Goal: Transaction & Acquisition: Purchase product/service

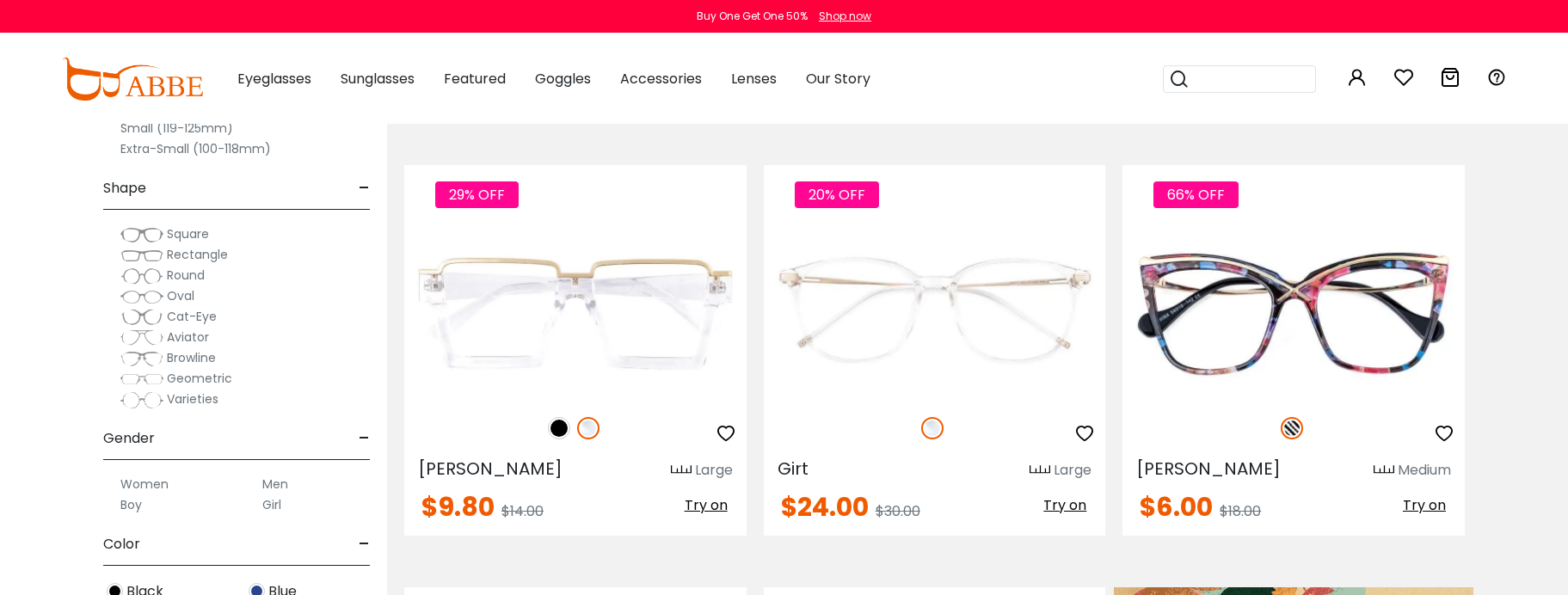
scroll to position [344, 0]
click at [0, 0] on button "Later" at bounding box center [0, 0] width 0 height 0
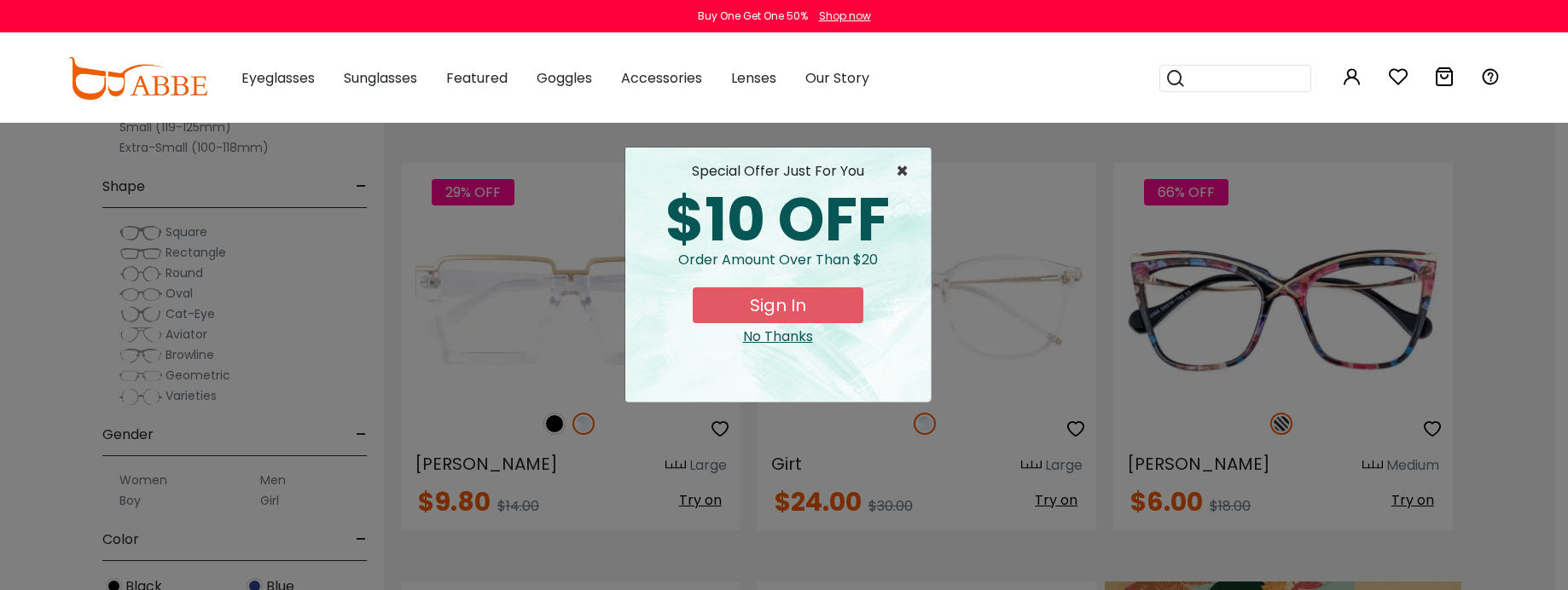
click at [899, 166] on span "×" at bounding box center [905, 171] width 22 height 21
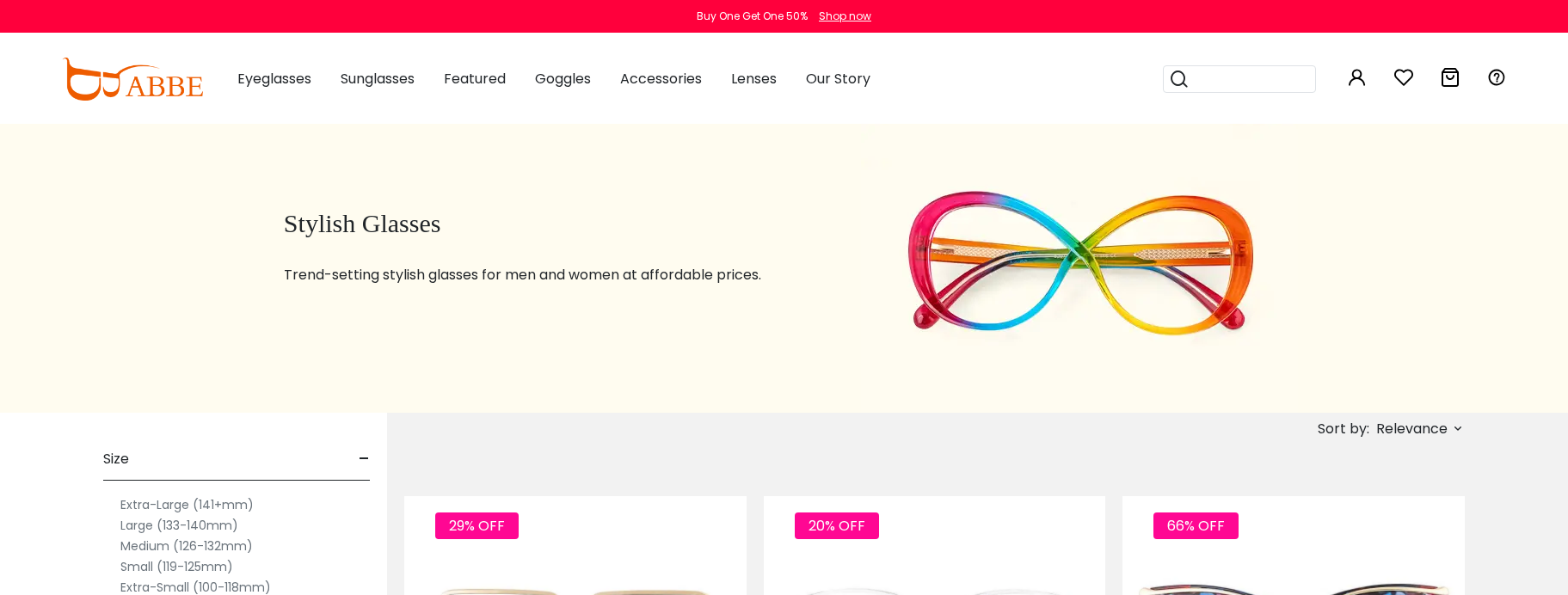
scroll to position [11, 0]
click at [1431, 428] on span "Relevance" at bounding box center [1412, 430] width 72 height 31
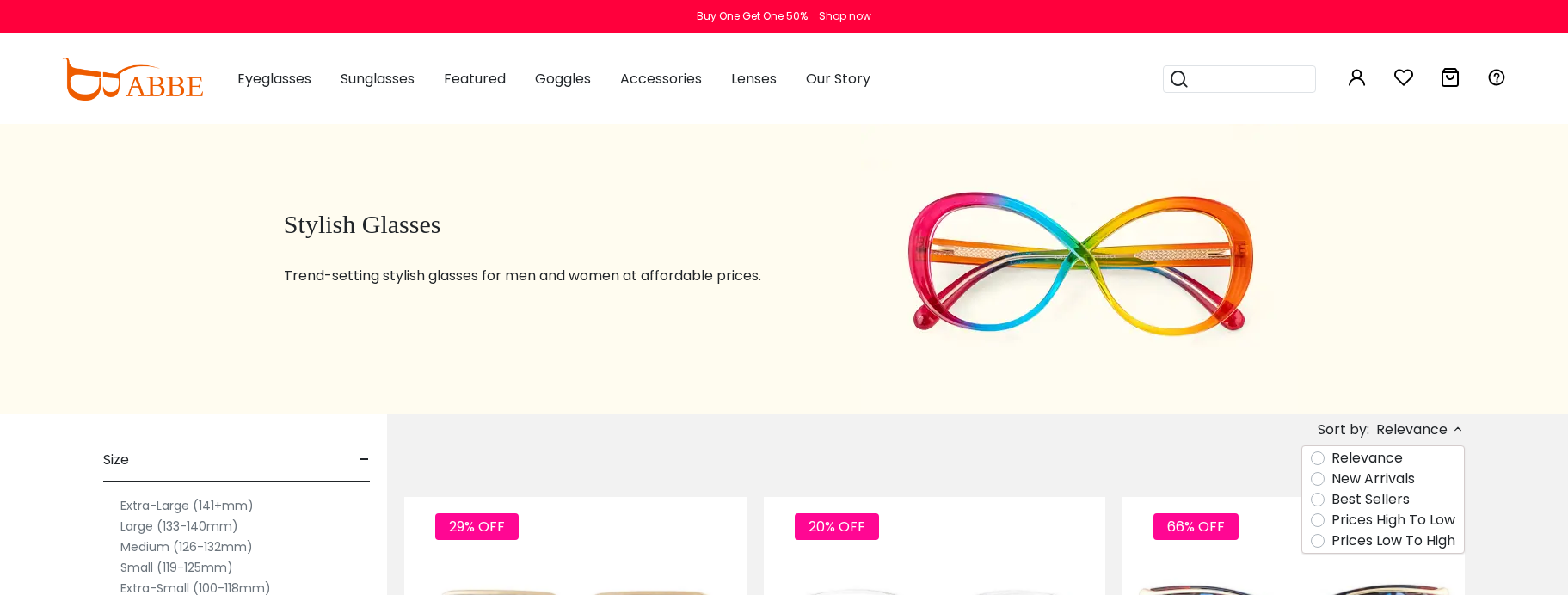
click at [1387, 544] on label "Prices Low To High" at bounding box center [1393, 540] width 124 height 21
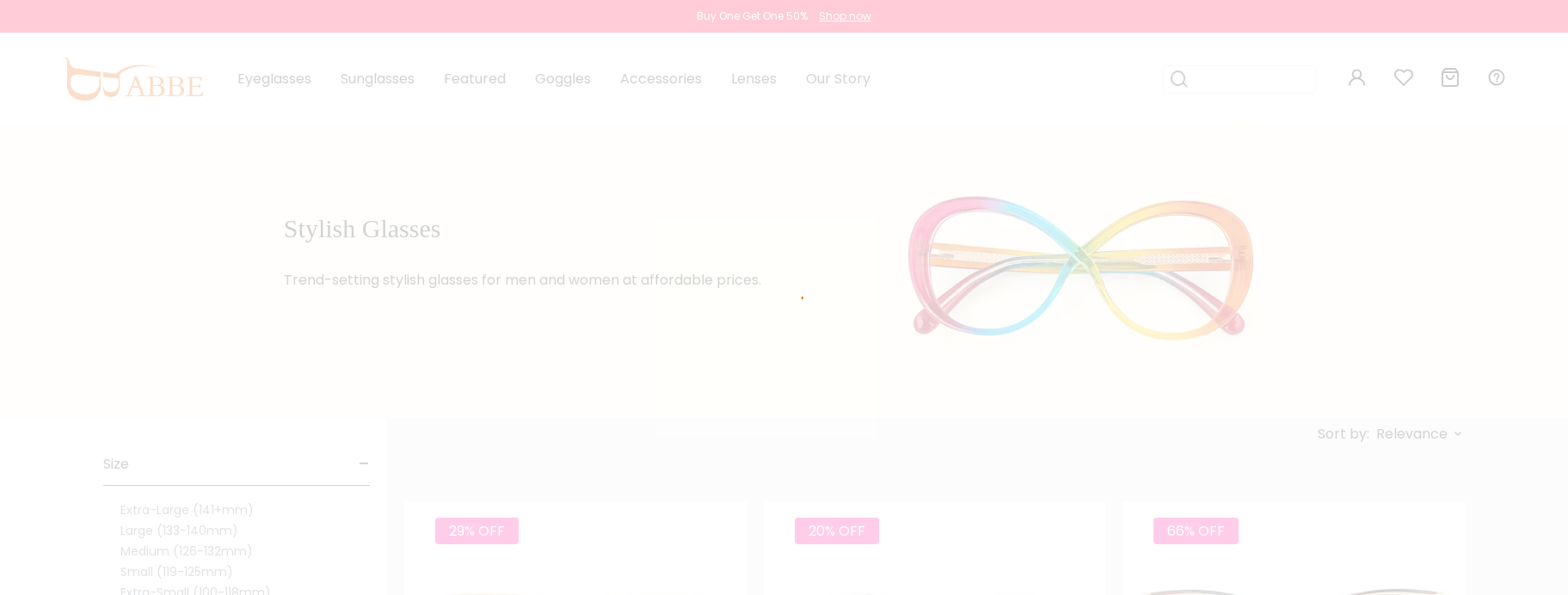
scroll to position [5, 0]
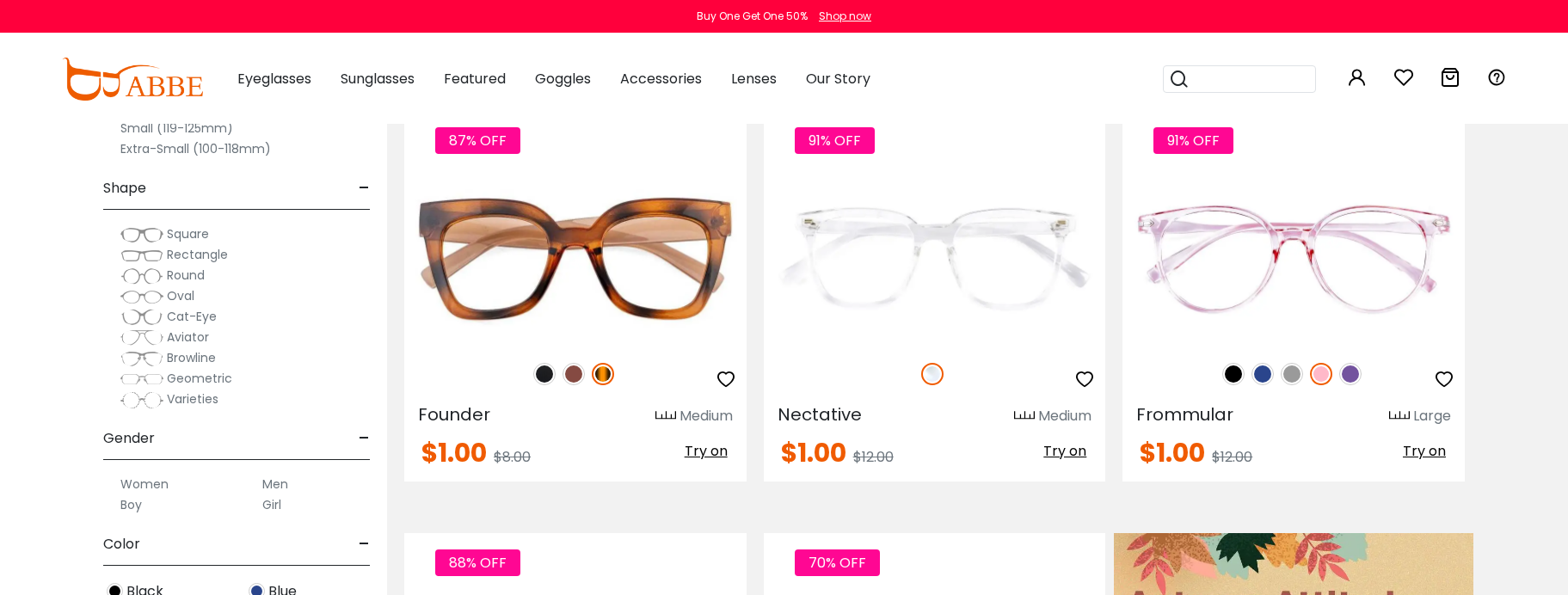
scroll to position [400, 0]
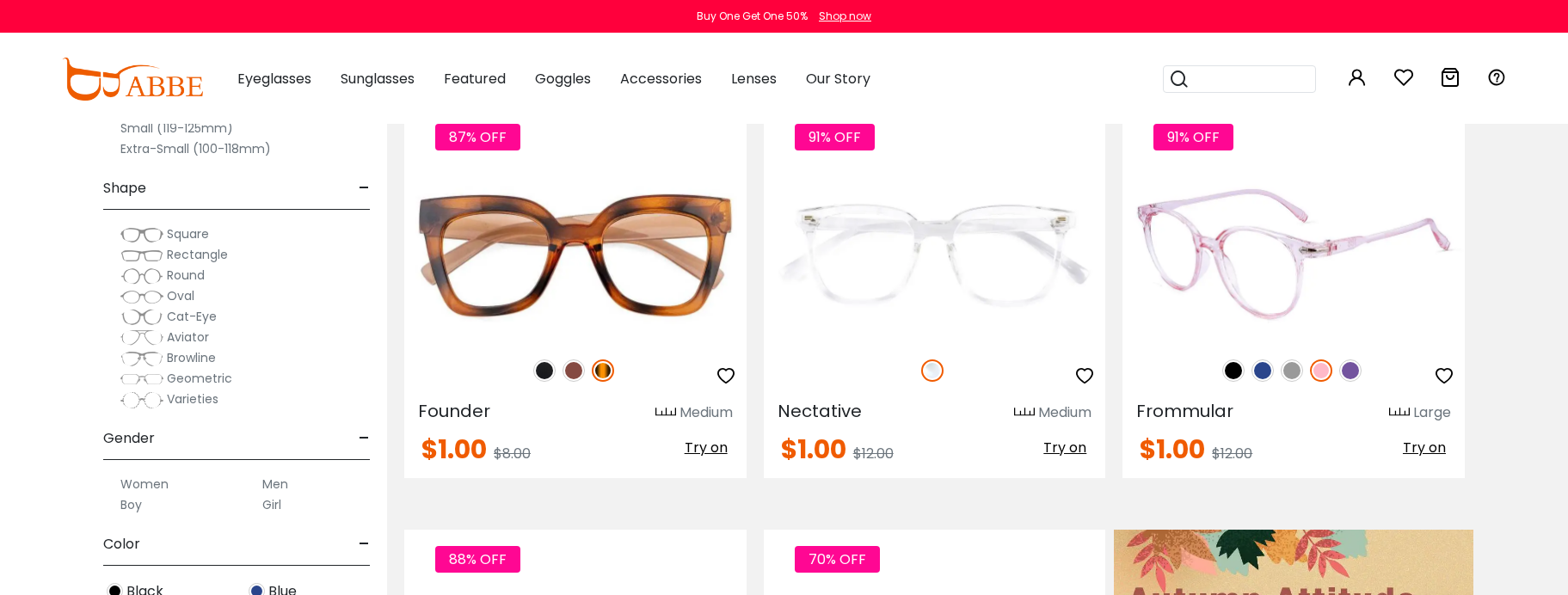
click at [1247, 251] on img at bounding box center [1293, 254] width 342 height 171
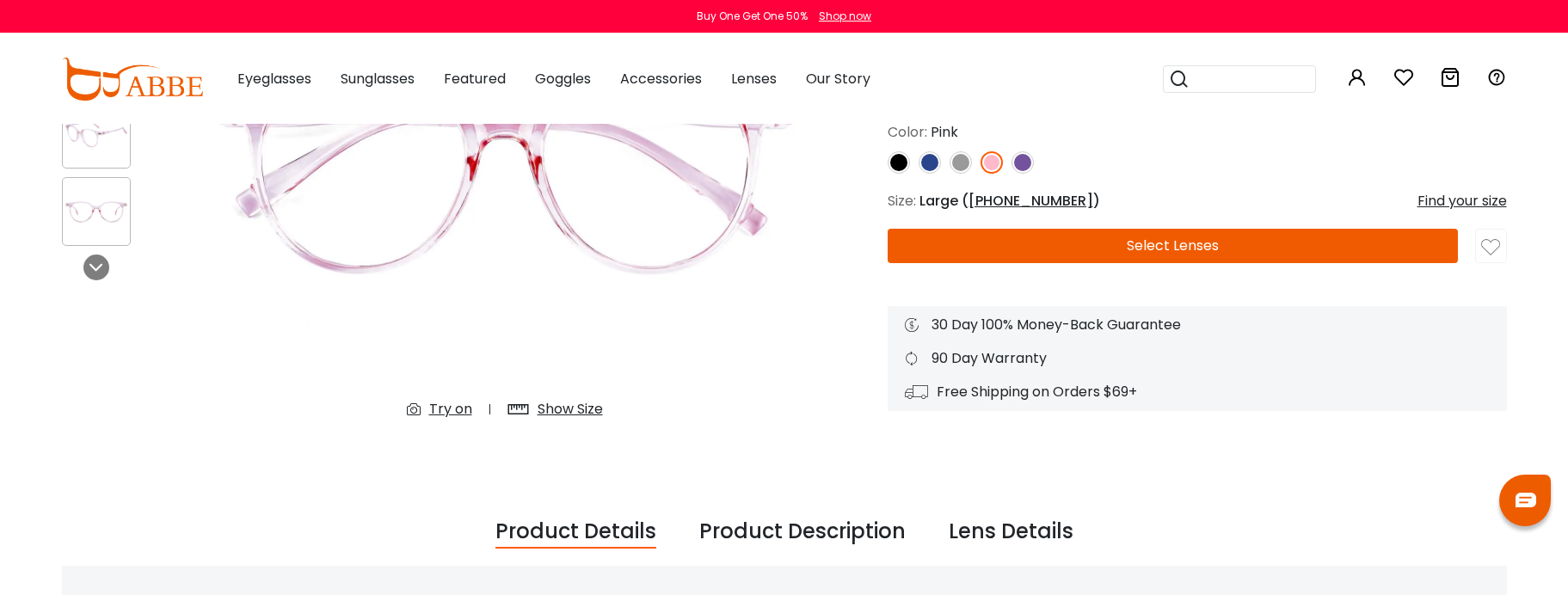
scroll to position [286, 0]
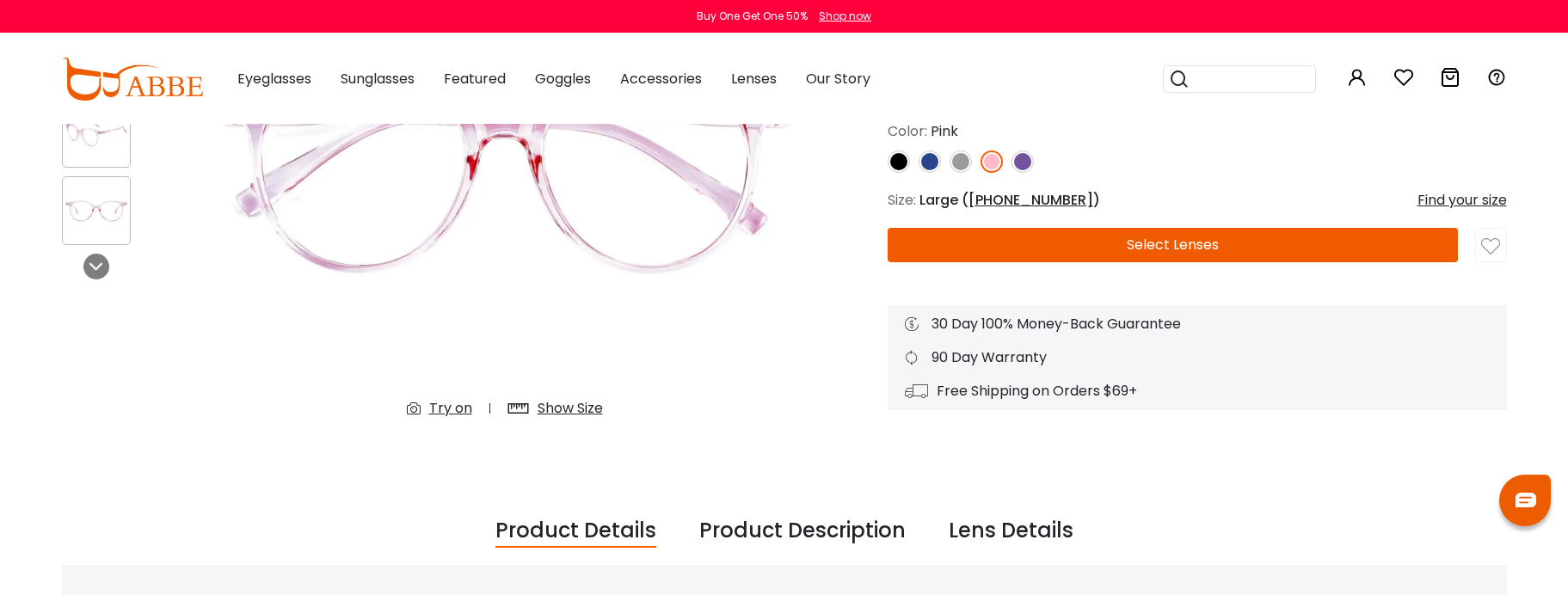
click at [1177, 246] on button "Select Lenses" at bounding box center [1172, 245] width 570 height 34
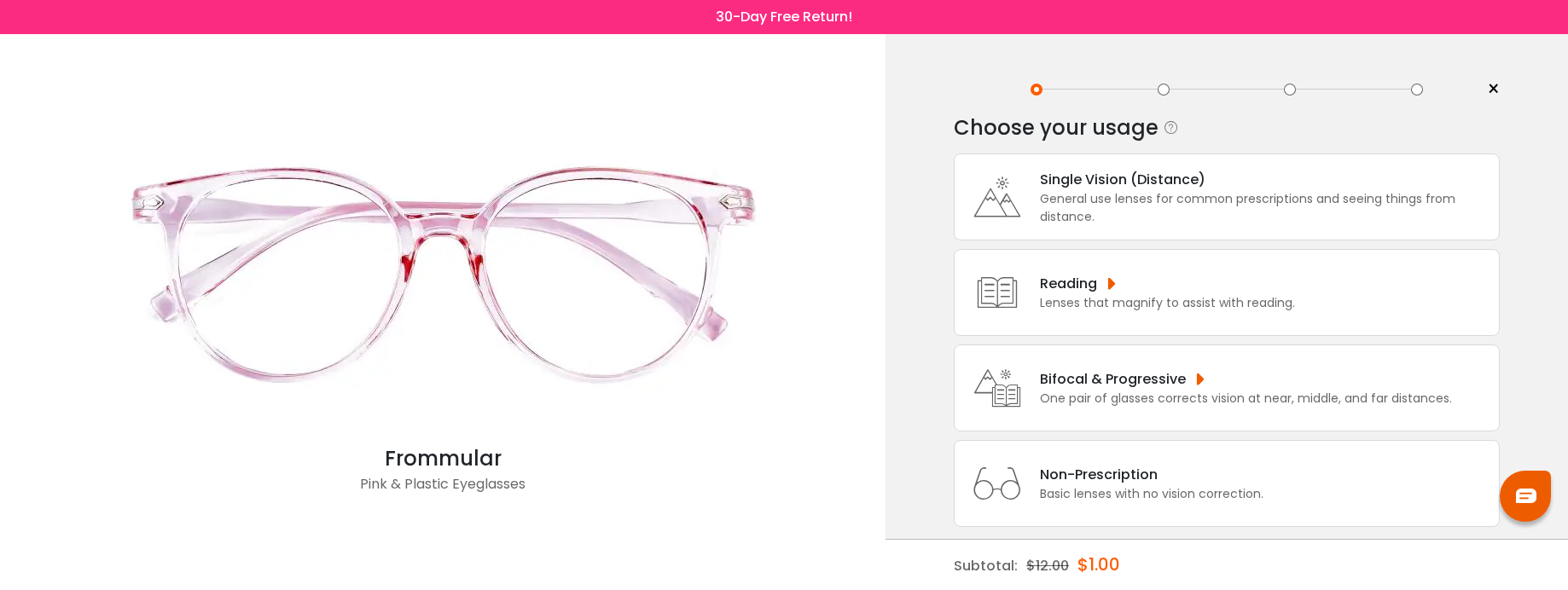
click at [1121, 178] on div "Single Vision (Distance)" at bounding box center [1264, 179] width 450 height 22
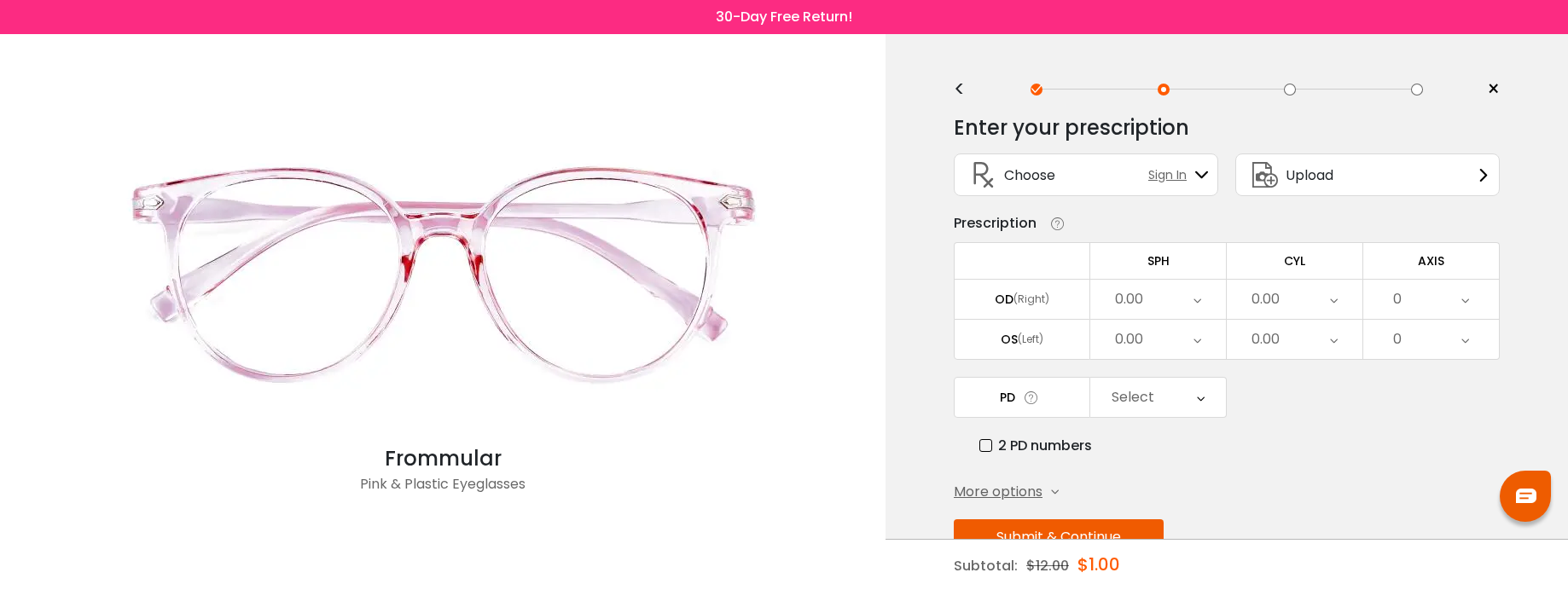
click at [1154, 412] on div "Select" at bounding box center [1157, 397] width 136 height 39
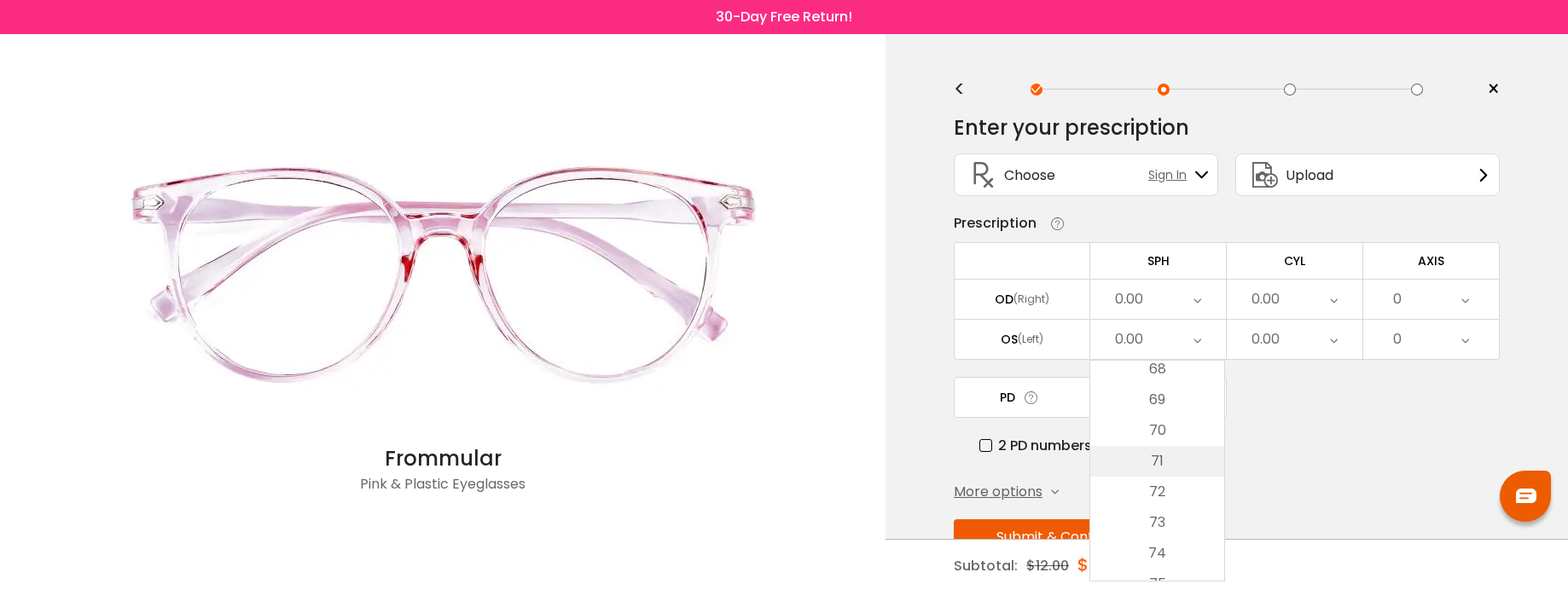
scroll to position [683, 0]
click at [1167, 463] on li "71" at bounding box center [1157, 460] width 134 height 31
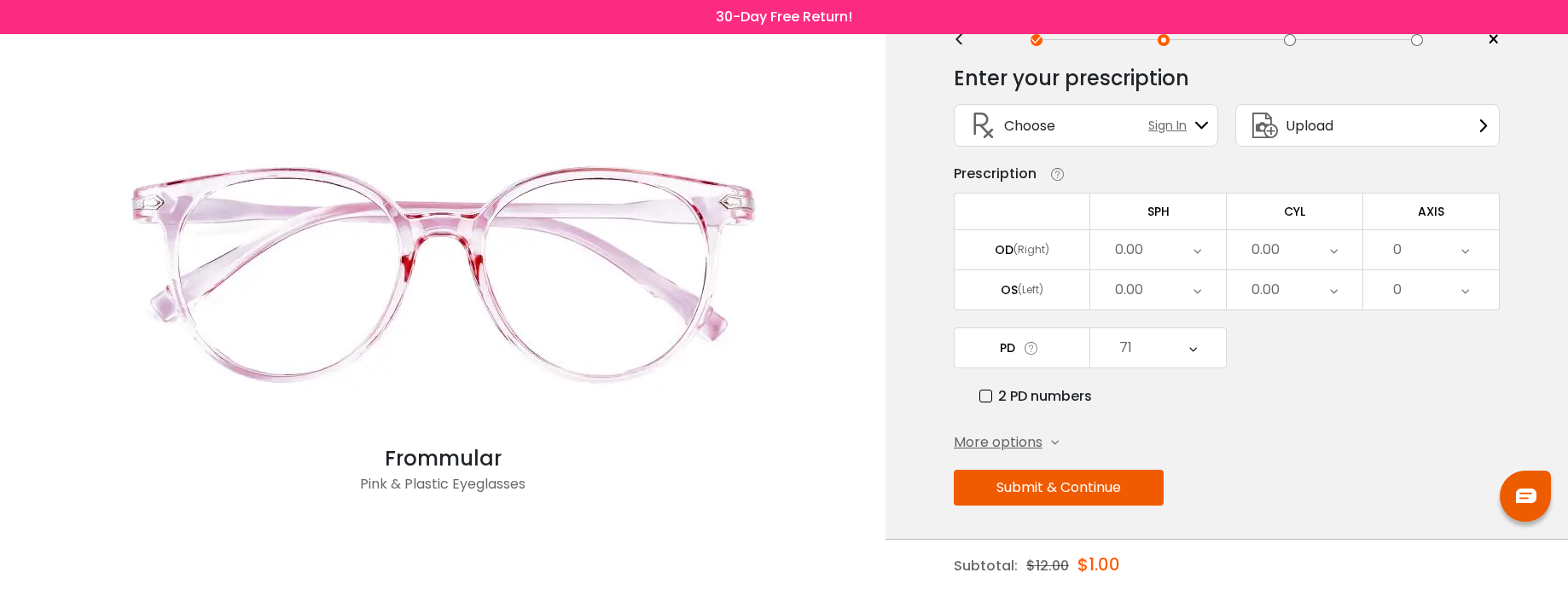
scroll to position [51, 0]
click at [1080, 483] on button "Submit & Continue" at bounding box center [1058, 486] width 210 height 36
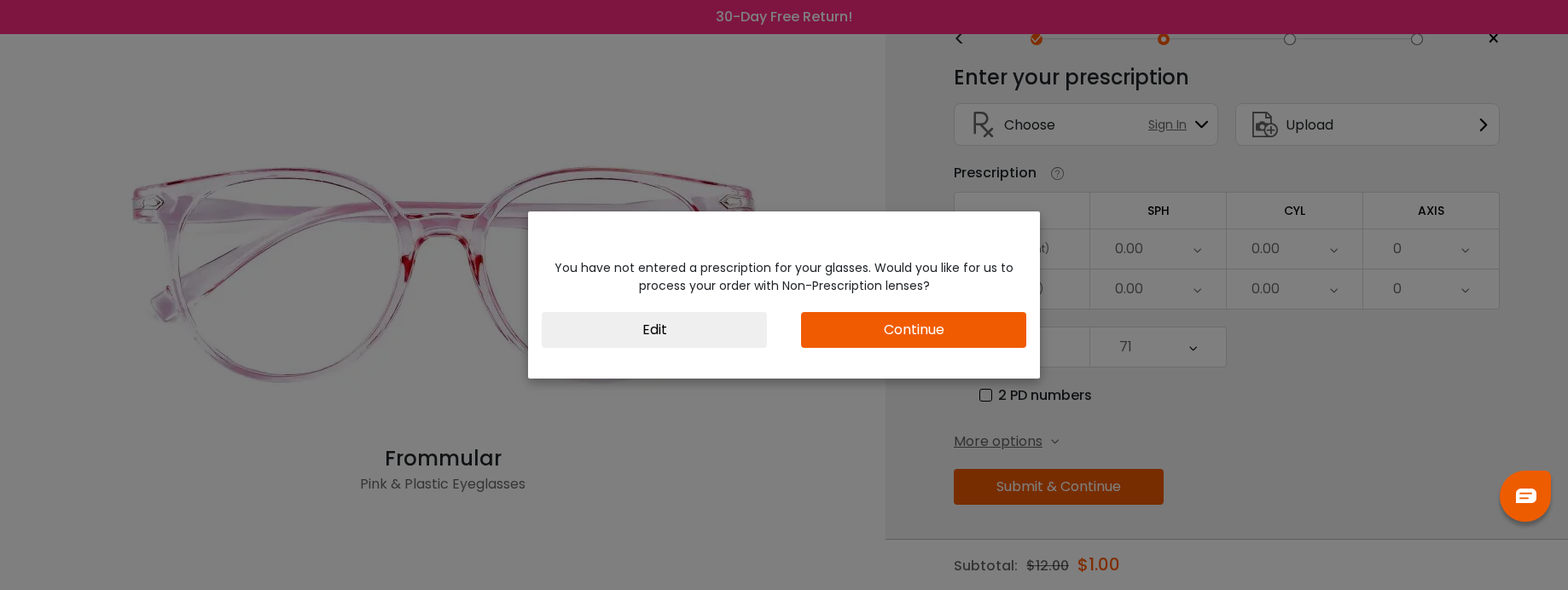
click at [899, 333] on button "Continue" at bounding box center [913, 330] width 225 height 36
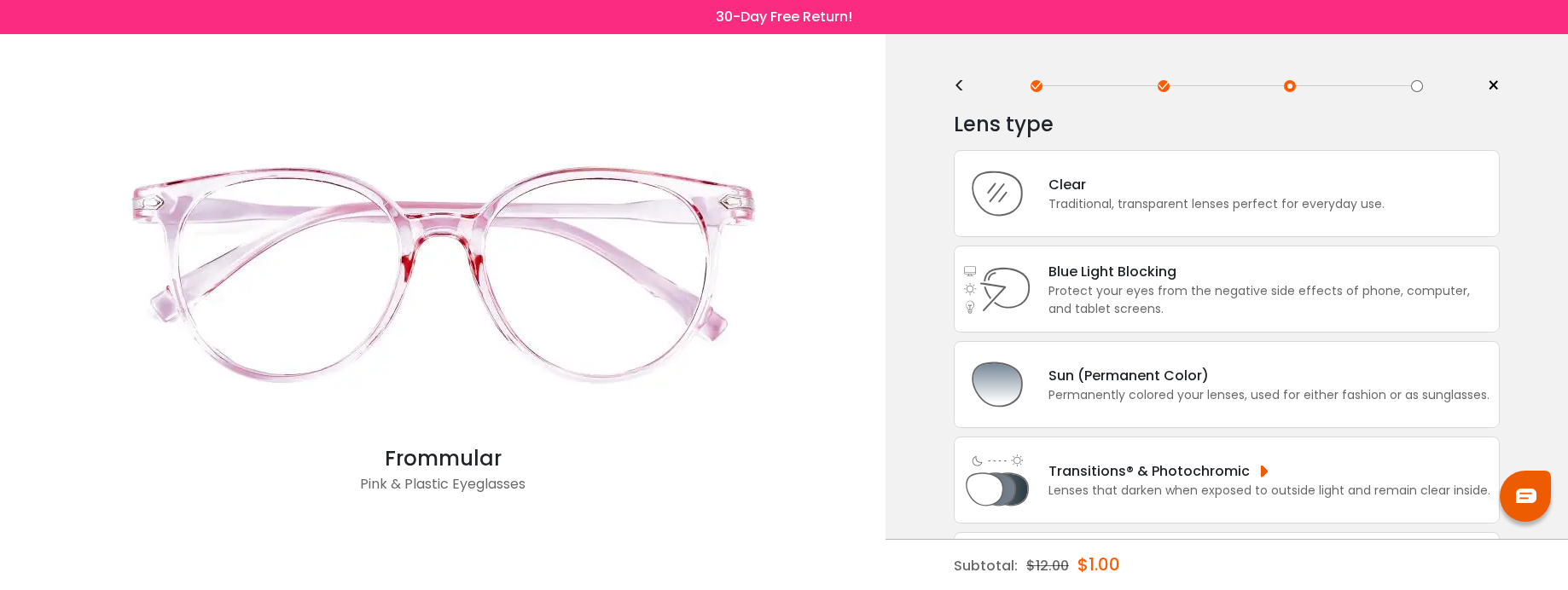
scroll to position [0, 0]
click at [1074, 181] on div "Clear" at bounding box center [1216, 187] width 336 height 22
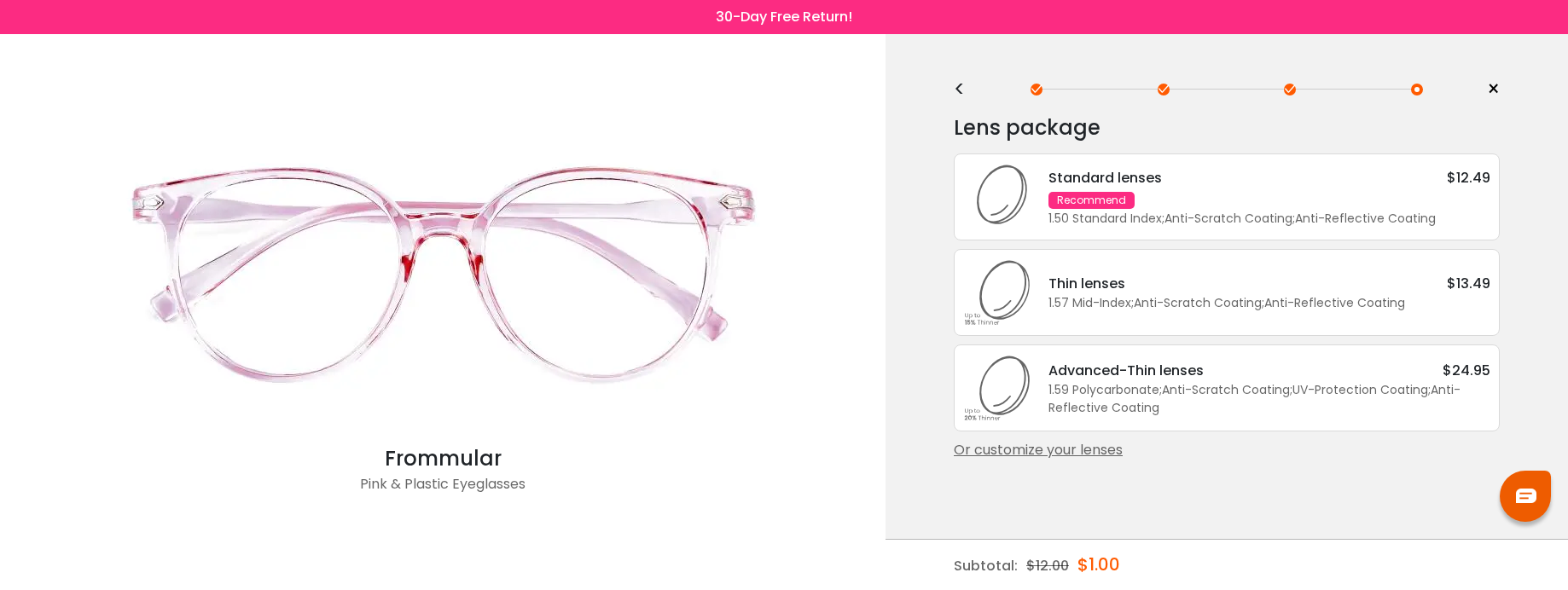
click at [1047, 450] on div "Or customize your lenses" at bounding box center [1226, 450] width 545 height 21
